Goal: Use online tool/utility: Utilize a website feature to perform a specific function

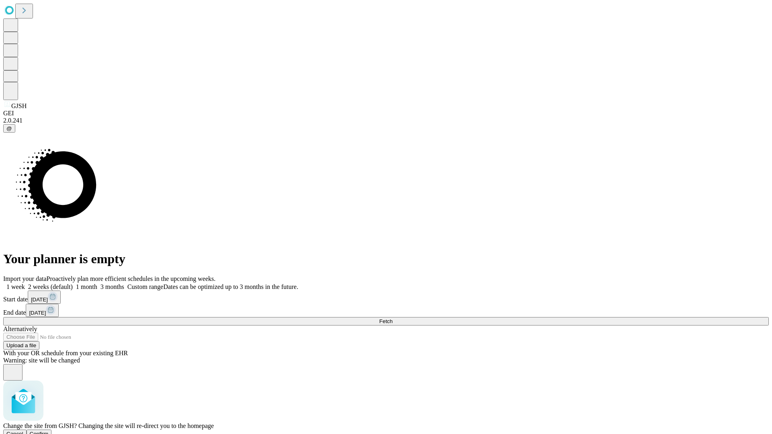
click at [49, 431] on span "Confirm" at bounding box center [39, 434] width 19 height 6
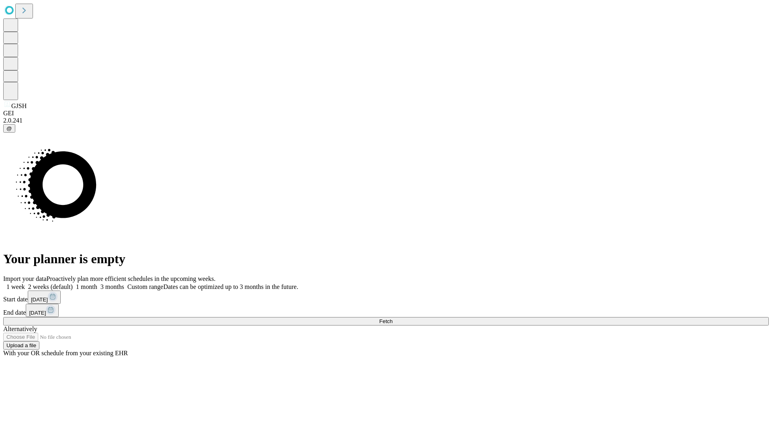
click at [25, 283] on label "1 week" at bounding box center [14, 286] width 22 height 7
click at [392, 318] on span "Fetch" at bounding box center [385, 321] width 13 height 6
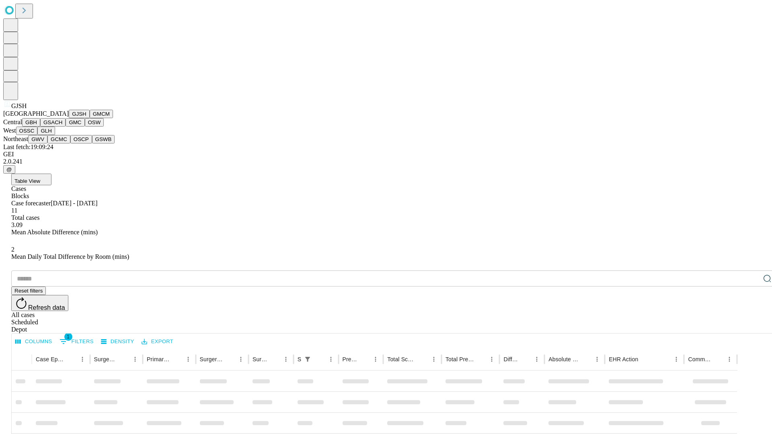
click at [90, 118] on button "GMCM" at bounding box center [101, 114] width 23 height 8
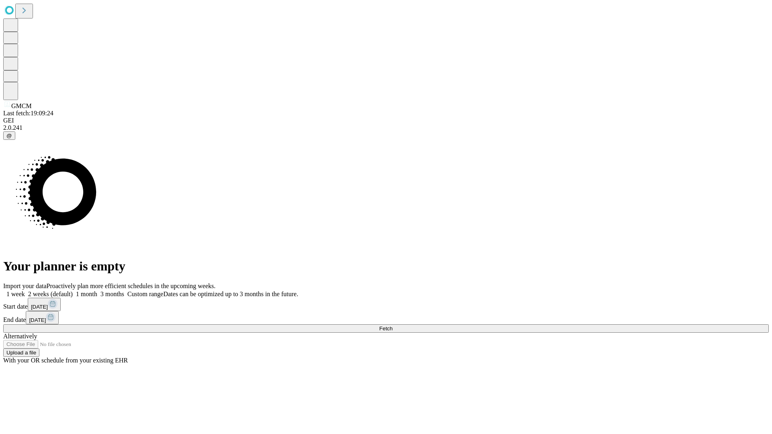
click at [25, 291] on label "1 week" at bounding box center [14, 294] width 22 height 7
click at [392, 326] on span "Fetch" at bounding box center [385, 329] width 13 height 6
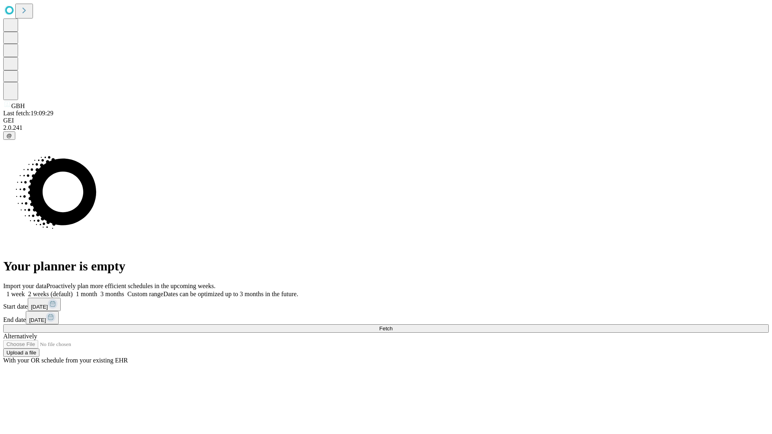
click at [25, 291] on label "1 week" at bounding box center [14, 294] width 22 height 7
click at [392, 326] on span "Fetch" at bounding box center [385, 329] width 13 height 6
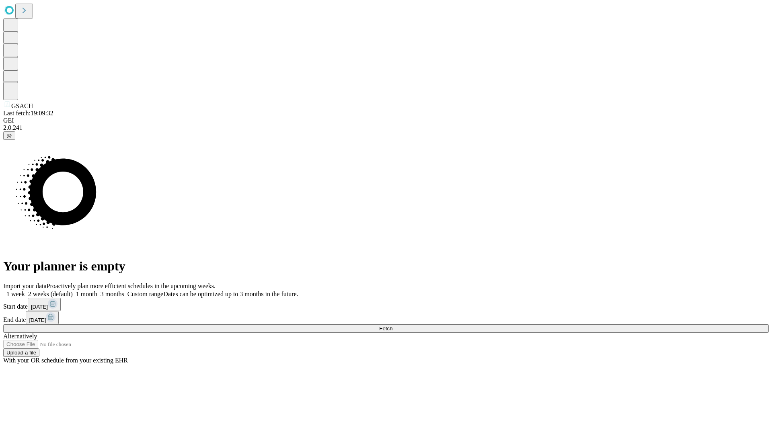
click at [25, 291] on label "1 week" at bounding box center [14, 294] width 22 height 7
click at [392, 326] on span "Fetch" at bounding box center [385, 329] width 13 height 6
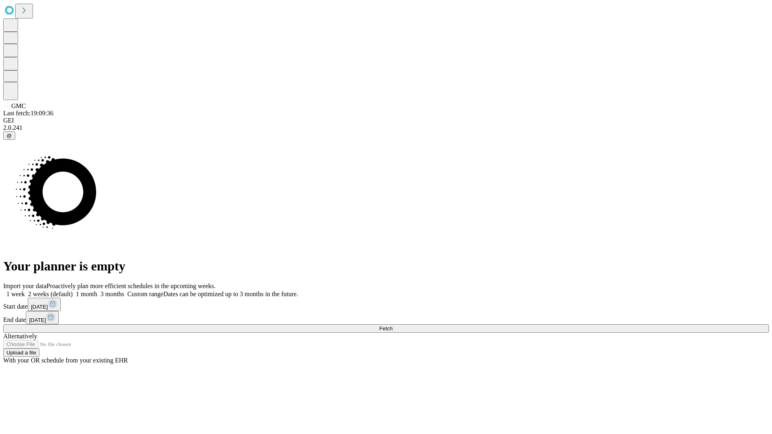
click at [25, 291] on label "1 week" at bounding box center [14, 294] width 22 height 7
click at [392, 326] on span "Fetch" at bounding box center [385, 329] width 13 height 6
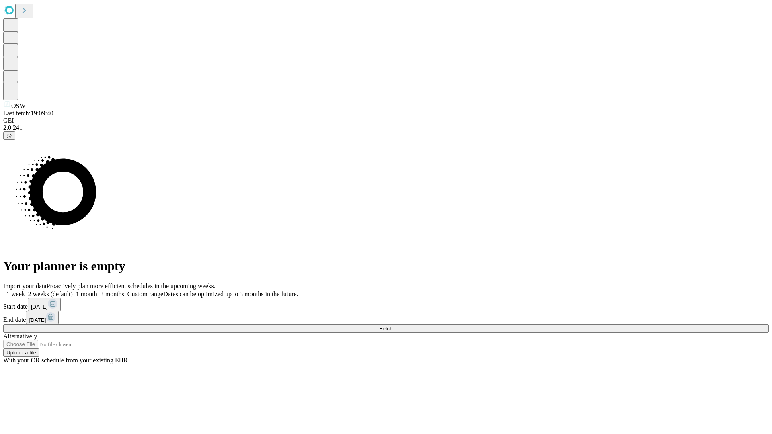
click at [392, 326] on span "Fetch" at bounding box center [385, 329] width 13 height 6
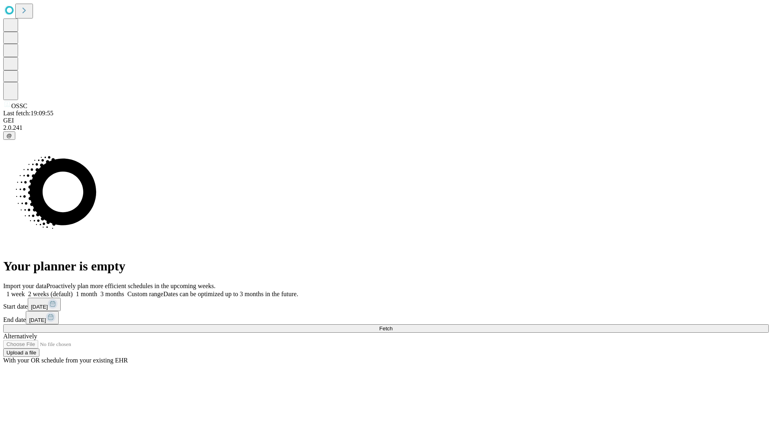
click at [25, 291] on label "1 week" at bounding box center [14, 294] width 22 height 7
click at [392, 326] on span "Fetch" at bounding box center [385, 329] width 13 height 6
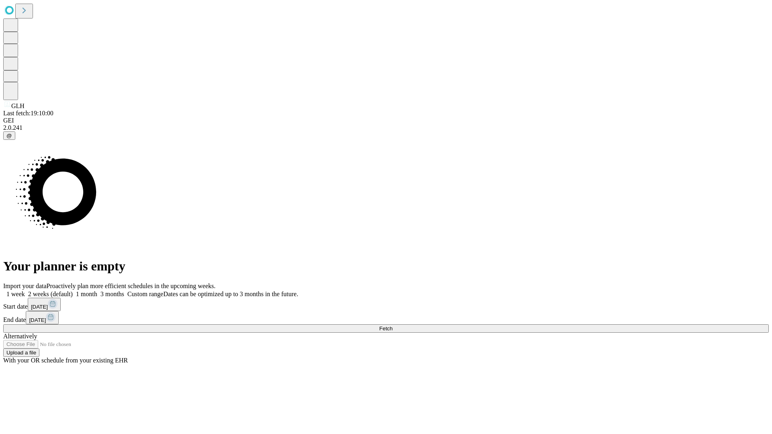
click at [25, 291] on label "1 week" at bounding box center [14, 294] width 22 height 7
click at [392, 326] on span "Fetch" at bounding box center [385, 329] width 13 height 6
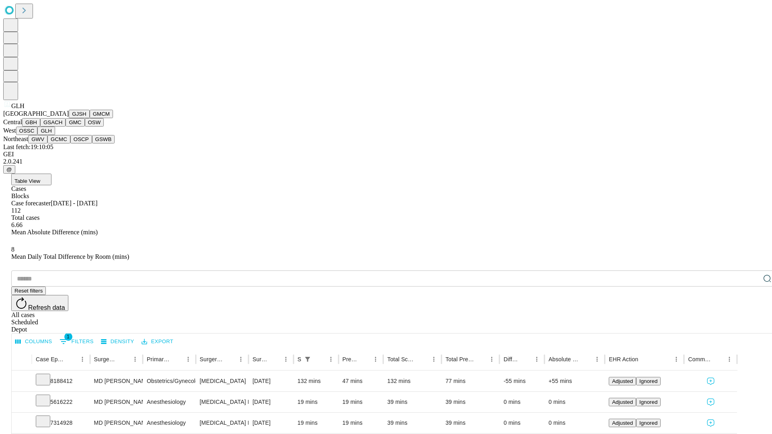
click at [47, 144] on button "GWV" at bounding box center [37, 139] width 19 height 8
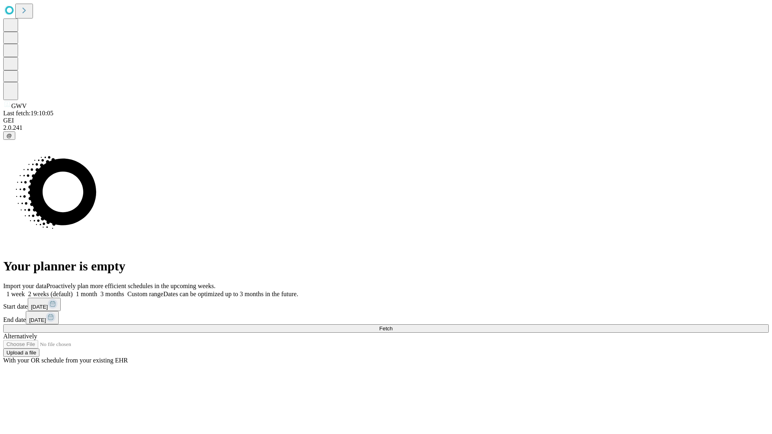
click at [25, 291] on label "1 week" at bounding box center [14, 294] width 22 height 7
click at [392, 326] on span "Fetch" at bounding box center [385, 329] width 13 height 6
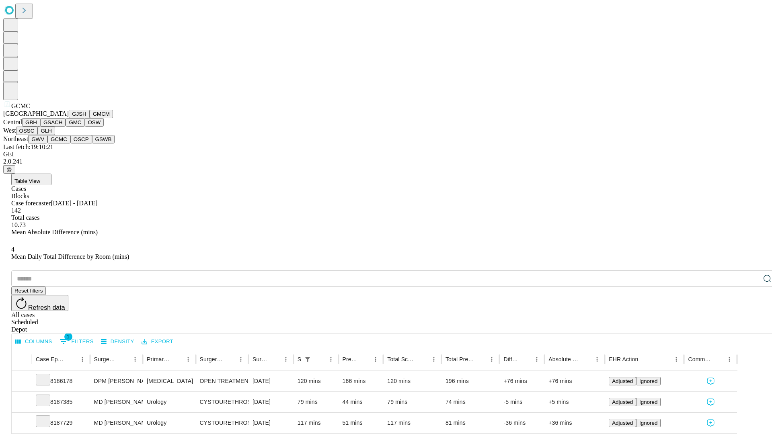
click at [70, 144] on button "OSCP" at bounding box center [81, 139] width 22 height 8
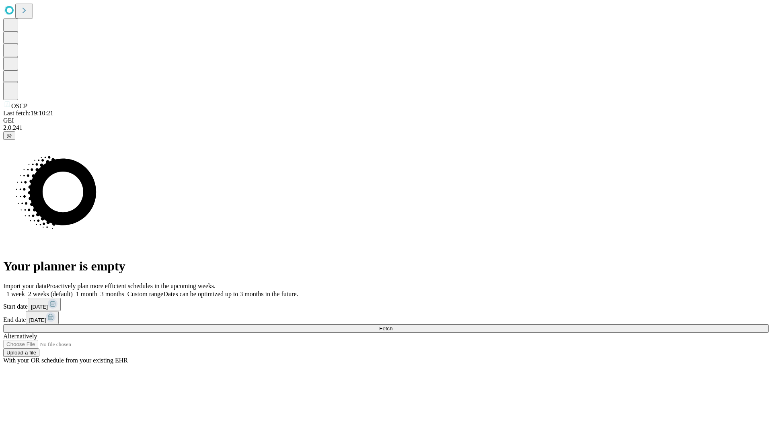
click at [25, 291] on label "1 week" at bounding box center [14, 294] width 22 height 7
click at [392, 326] on span "Fetch" at bounding box center [385, 329] width 13 height 6
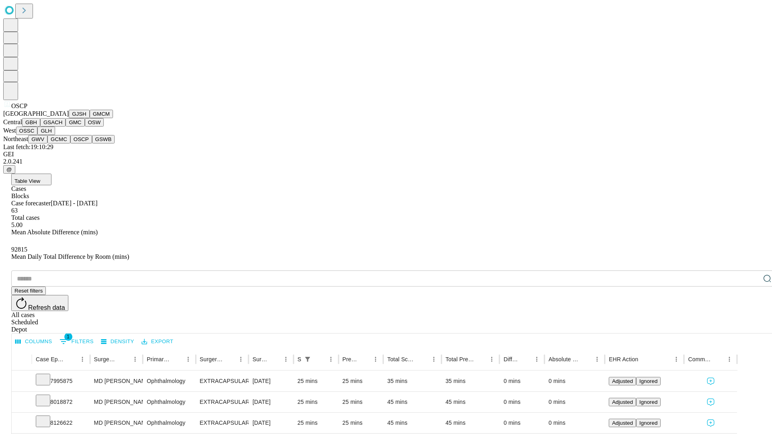
click at [92, 144] on button "GSWB" at bounding box center [103, 139] width 23 height 8
